Goal: Obtain resource: Obtain resource

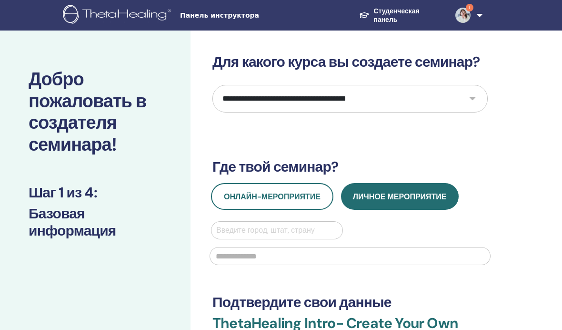
click at [469, 18] on img at bounding box center [462, 15] width 15 height 15
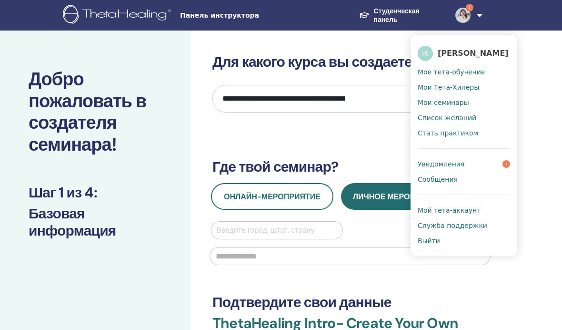
click at [452, 171] on link "Сообщения" at bounding box center [464, 178] width 92 height 15
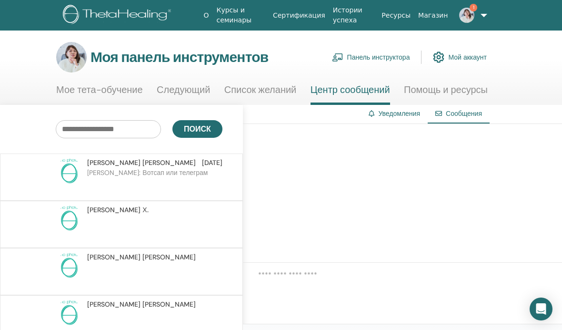
click at [462, 22] on img at bounding box center [466, 15] width 15 height 15
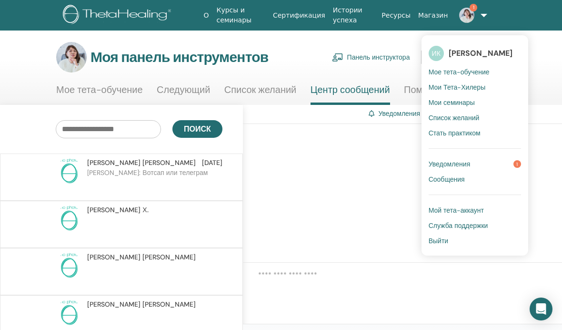
click at [455, 163] on font "Уведомления" at bounding box center [450, 164] width 42 height 9
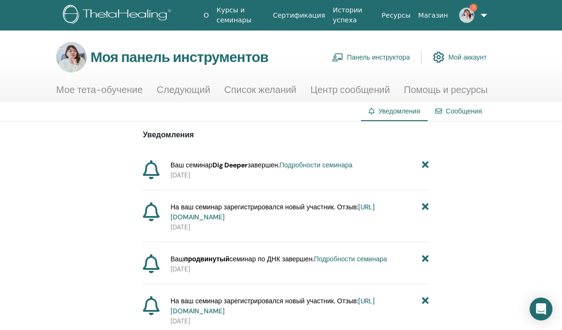
click at [370, 57] on font "Панель инструктора" at bounding box center [378, 57] width 63 height 9
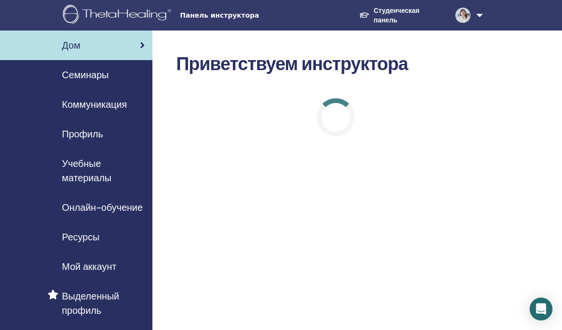
click at [98, 178] on font "Учебные материалы" at bounding box center [87, 170] width 50 height 27
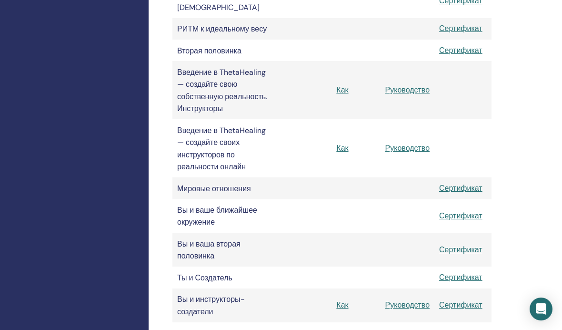
scroll to position [758, 4]
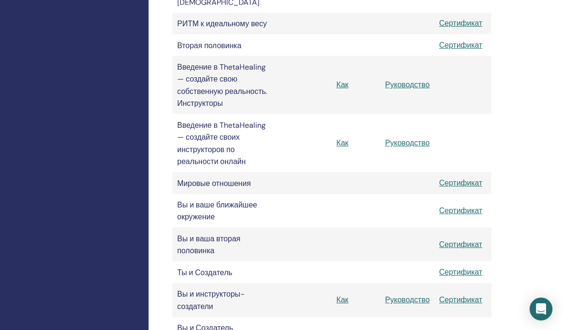
click at [401, 90] on font "Руководство" at bounding box center [407, 85] width 45 height 10
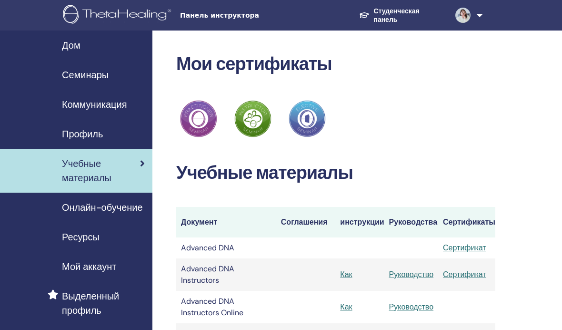
scroll to position [758, 4]
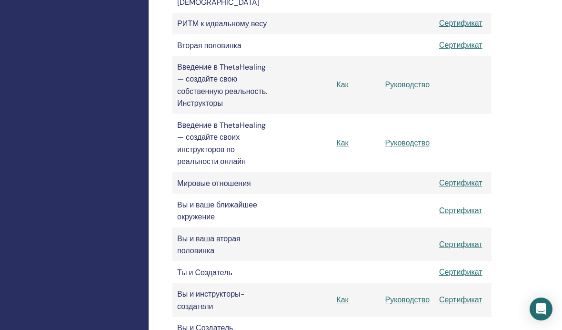
click at [402, 90] on font "Руководство" at bounding box center [407, 85] width 45 height 10
click at [406, 90] on font "Руководство" at bounding box center [407, 85] width 45 height 10
click at [402, 148] on font "Руководство" at bounding box center [407, 143] width 45 height 10
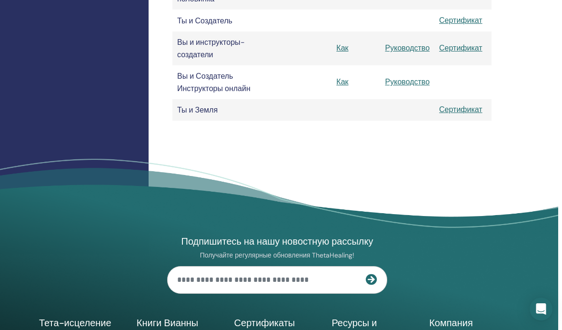
scroll to position [997, 4]
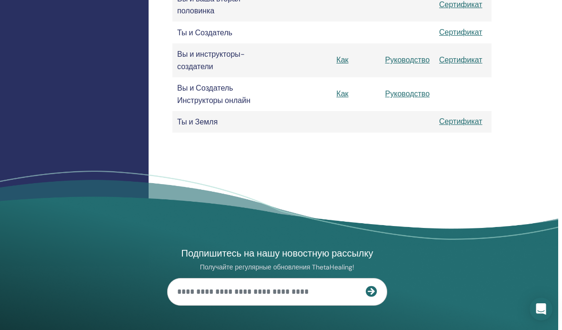
click at [409, 99] on font "Руководство" at bounding box center [407, 94] width 45 height 10
